Goal: Task Accomplishment & Management: Use online tool/utility

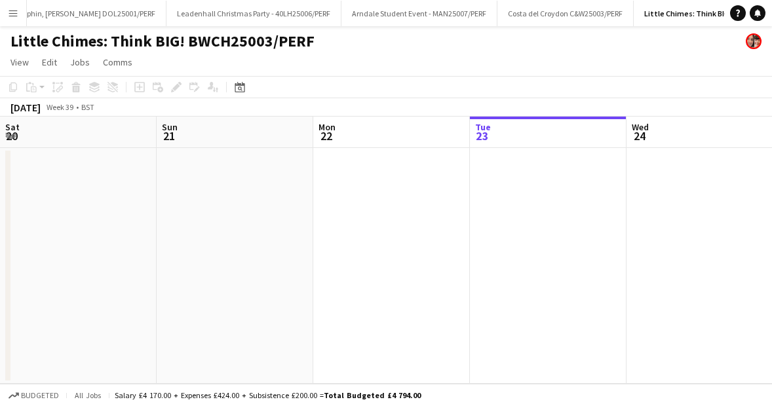
scroll to position [0, 900]
click at [354, 10] on button "Arndale Student Event - MAN25007/PERF Close" at bounding box center [418, 14] width 156 height 26
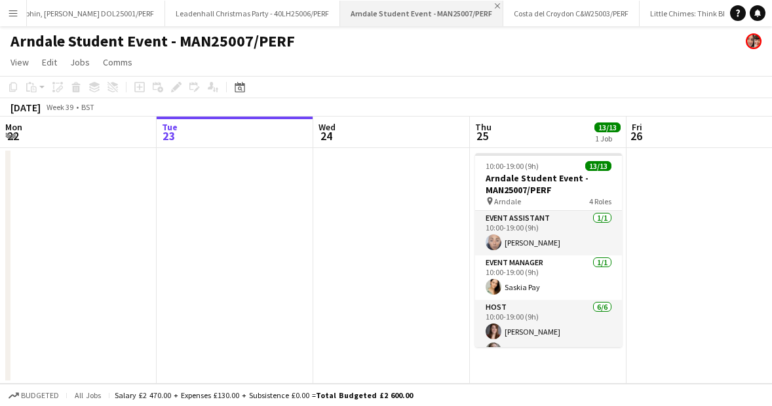
click at [495, 3] on app-icon "Close" at bounding box center [497, 5] width 5 height 5
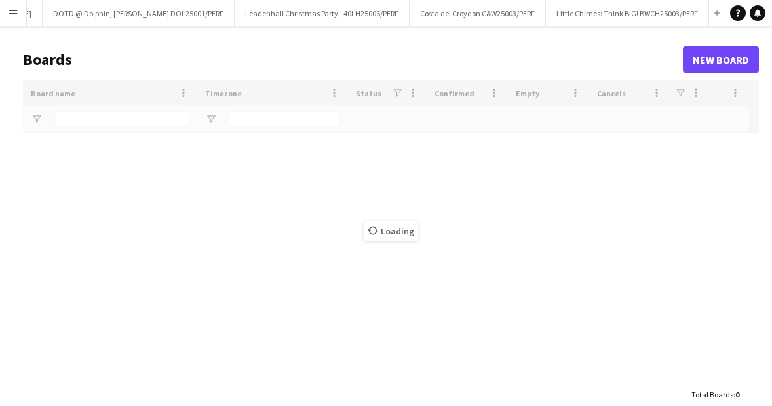
scroll to position [0, 757]
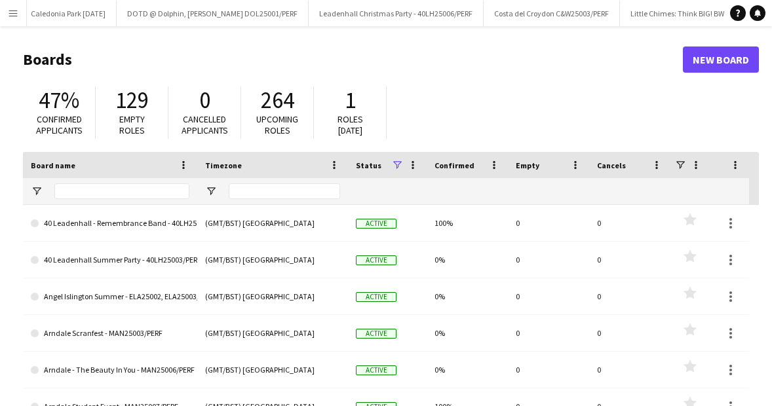
click at [523, 33] on main "Boards New Board 47% Confirmed applicants 129 Empty roles 0 Cancelled applicant…" at bounding box center [386, 262] width 772 height 473
click at [16, 8] on app-icon "Menu" at bounding box center [13, 13] width 10 height 10
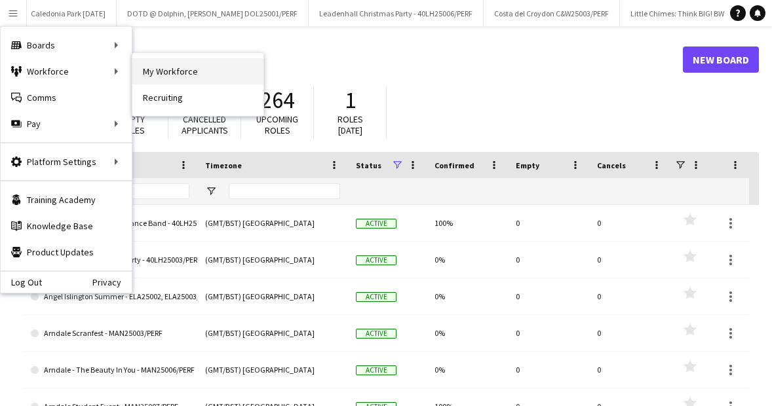
click at [140, 73] on link "My Workforce" at bounding box center [197, 71] width 131 height 26
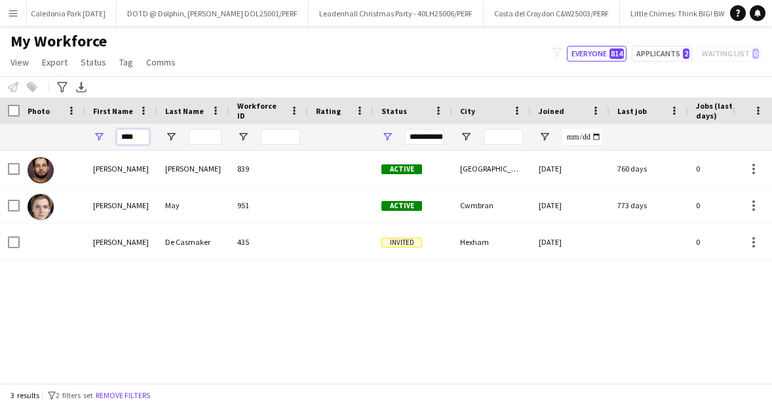
drag, startPoint x: 145, startPoint y: 138, endPoint x: 104, endPoint y: 138, distance: 41.3
click at [104, 138] on div "****" at bounding box center [121, 137] width 72 height 26
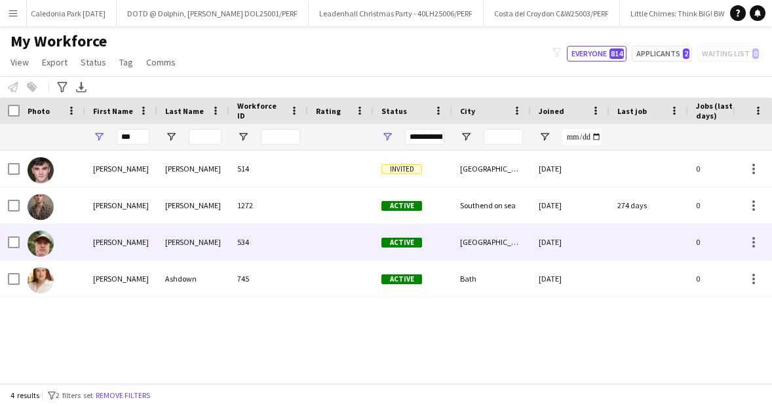
click at [146, 248] on div "[PERSON_NAME]" at bounding box center [121, 242] width 72 height 36
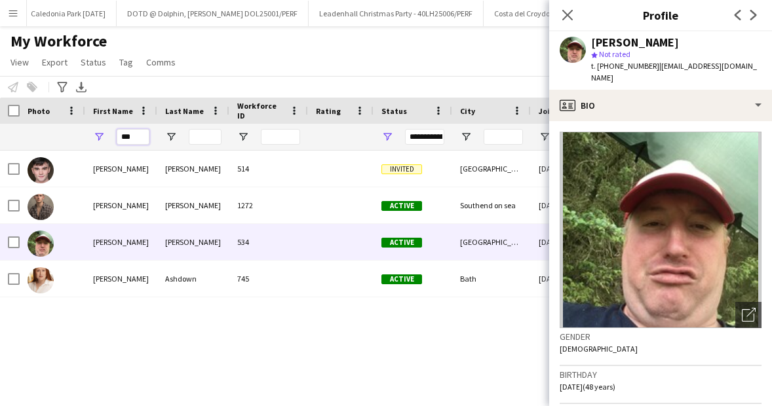
click at [138, 135] on input "***" at bounding box center [133, 137] width 33 height 16
type input "*"
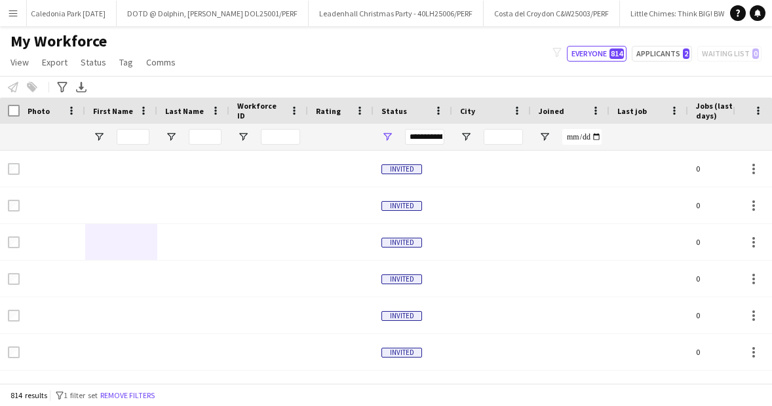
click at [18, 20] on button "Menu" at bounding box center [13, 13] width 26 height 26
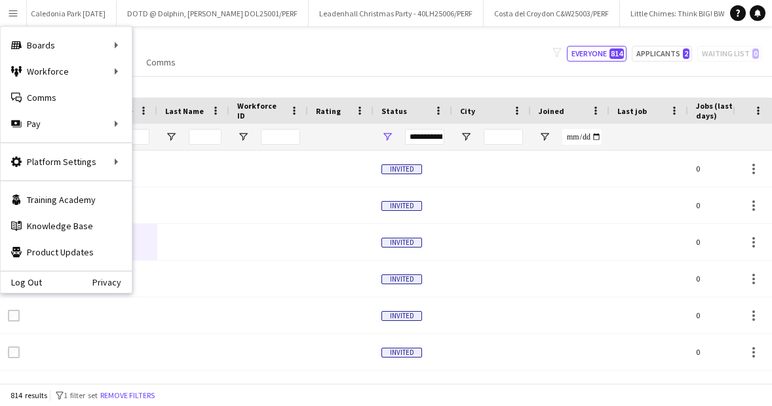
click at [249, 48] on div "My Workforce View Views Default view New view Update view Delete view Edit name…" at bounding box center [386, 53] width 772 height 45
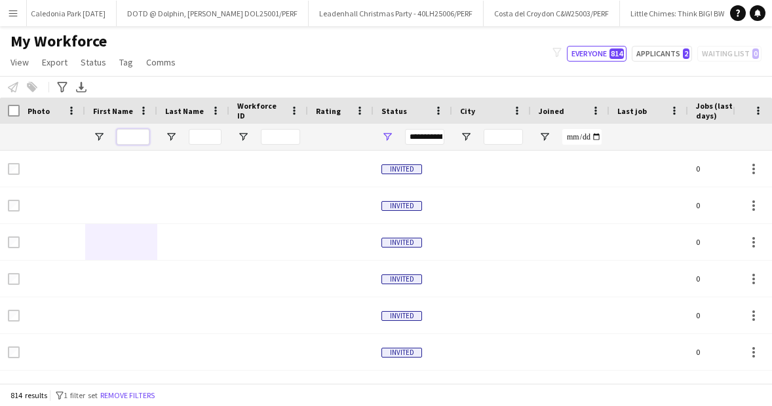
click at [141, 134] on input "First Name Filter Input" at bounding box center [133, 137] width 33 height 16
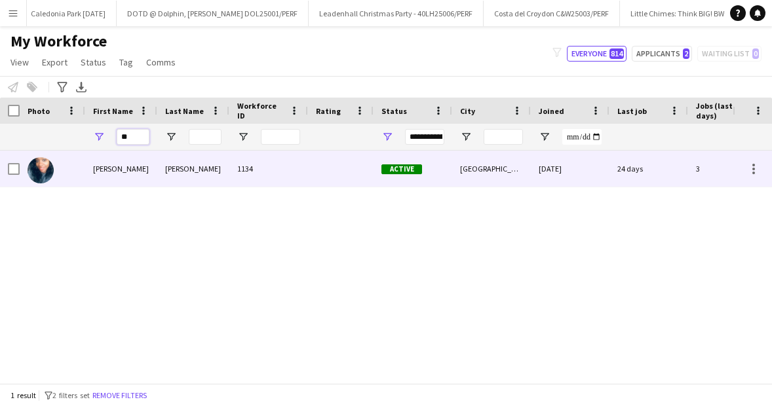
type input "*"
